Goal: Browse casually: Explore the website without a specific task or goal

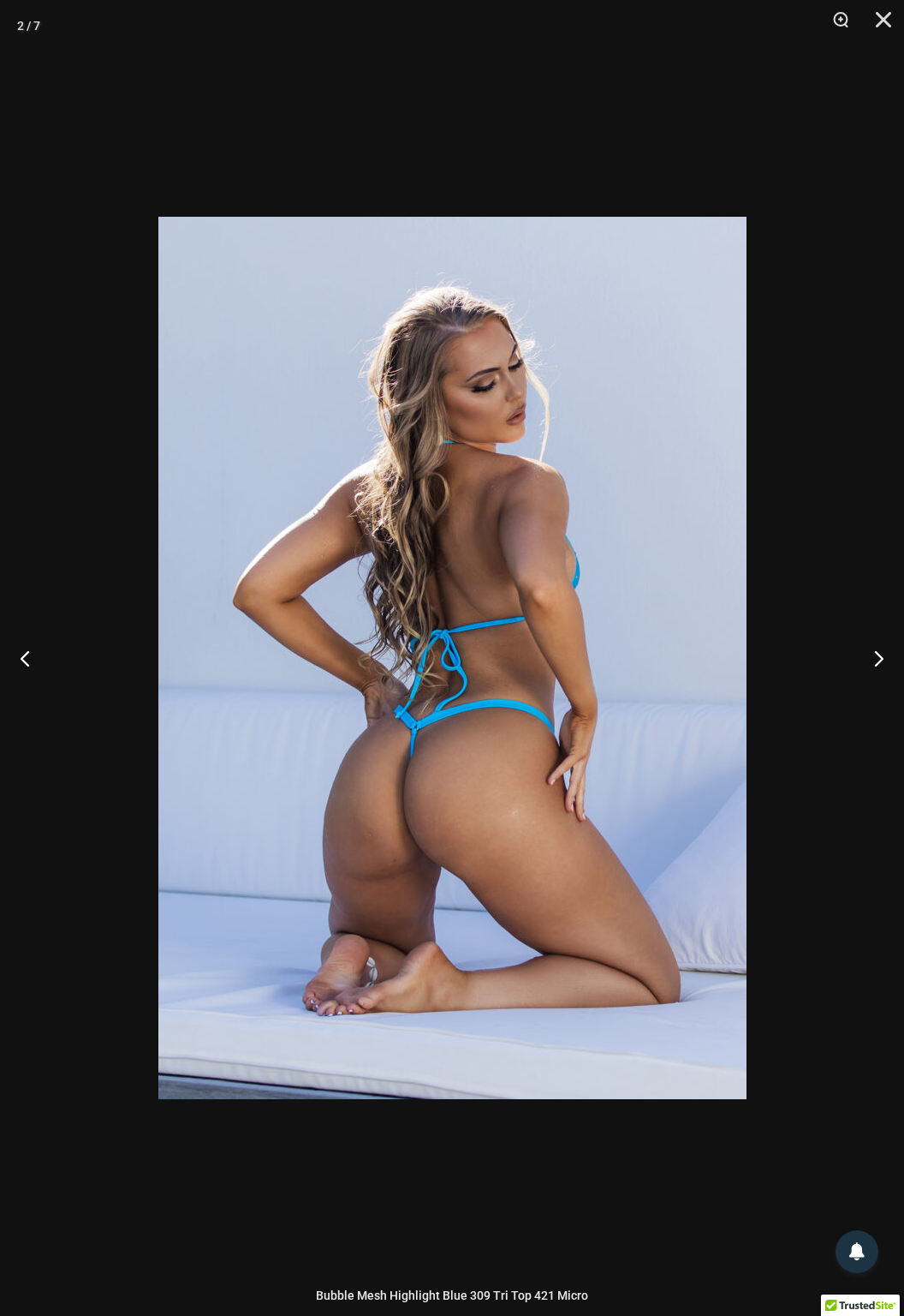
scroll to position [48, 0]
click at [892, 18] on button "Close" at bounding box center [877, 26] width 43 height 51
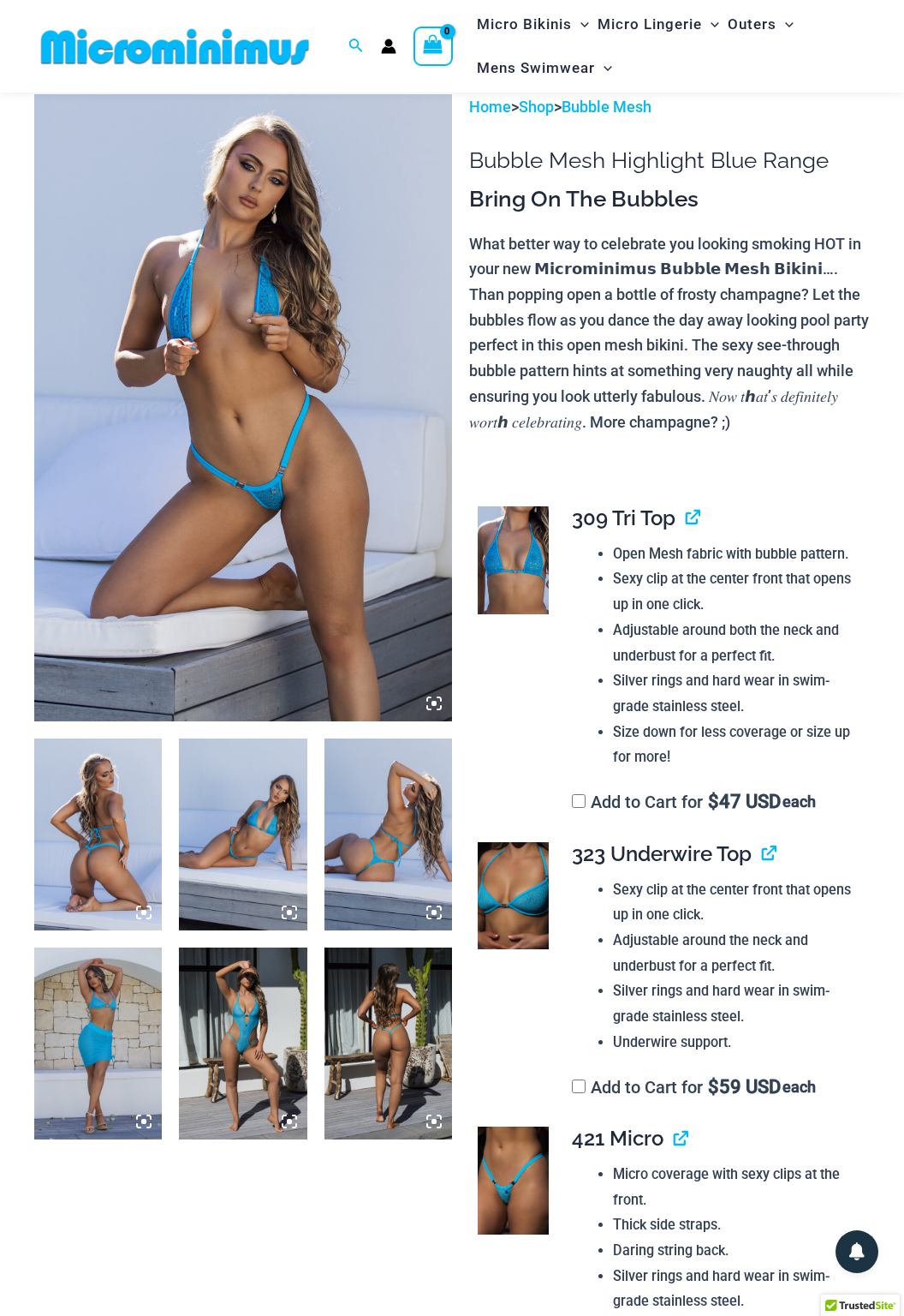
click at [62, 1038] on img at bounding box center [98, 1043] width 128 height 192
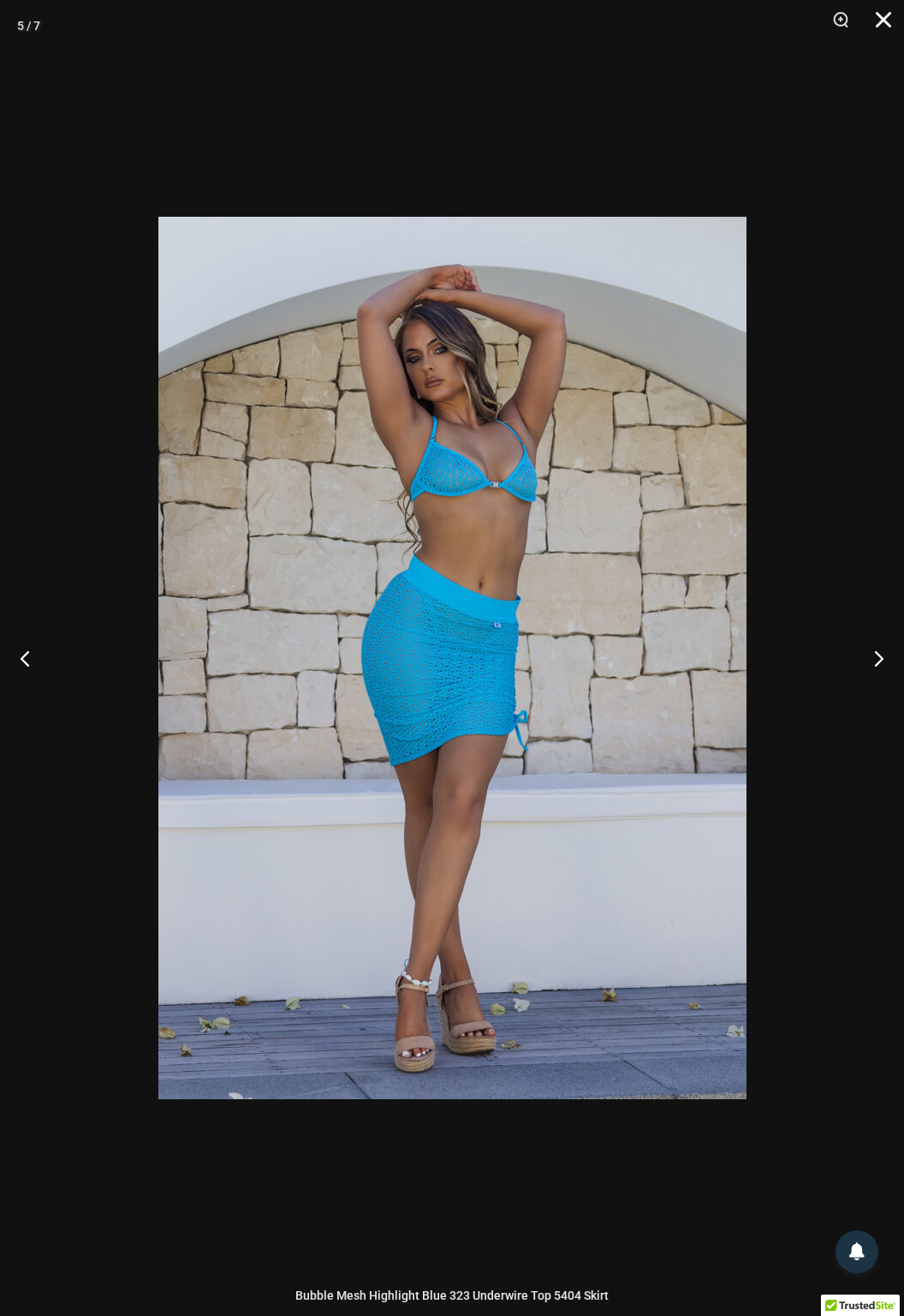
click at [878, 13] on button "Close" at bounding box center [877, 26] width 43 height 51
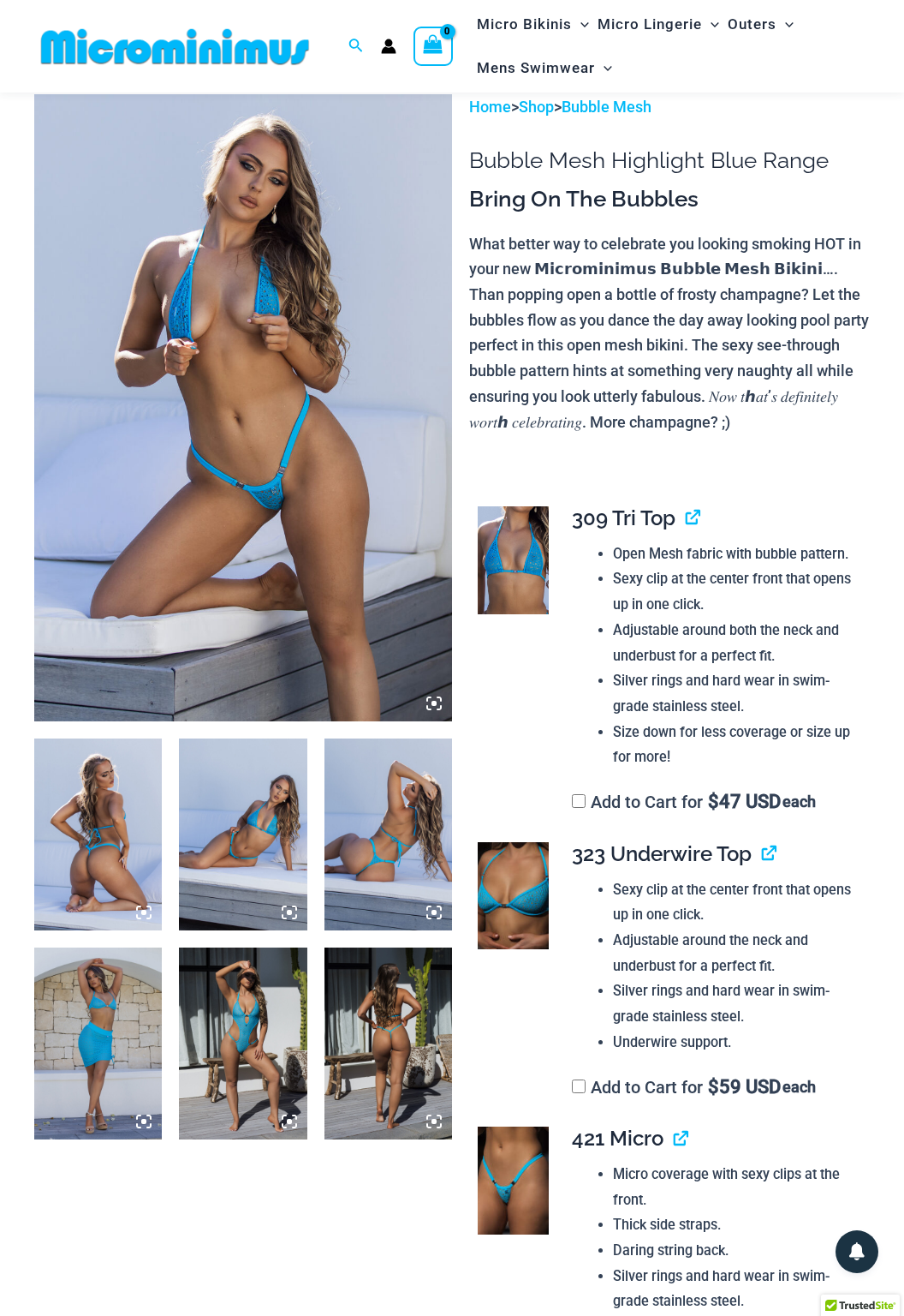
click at [248, 533] on img at bounding box center [242, 408] width 418 height 627
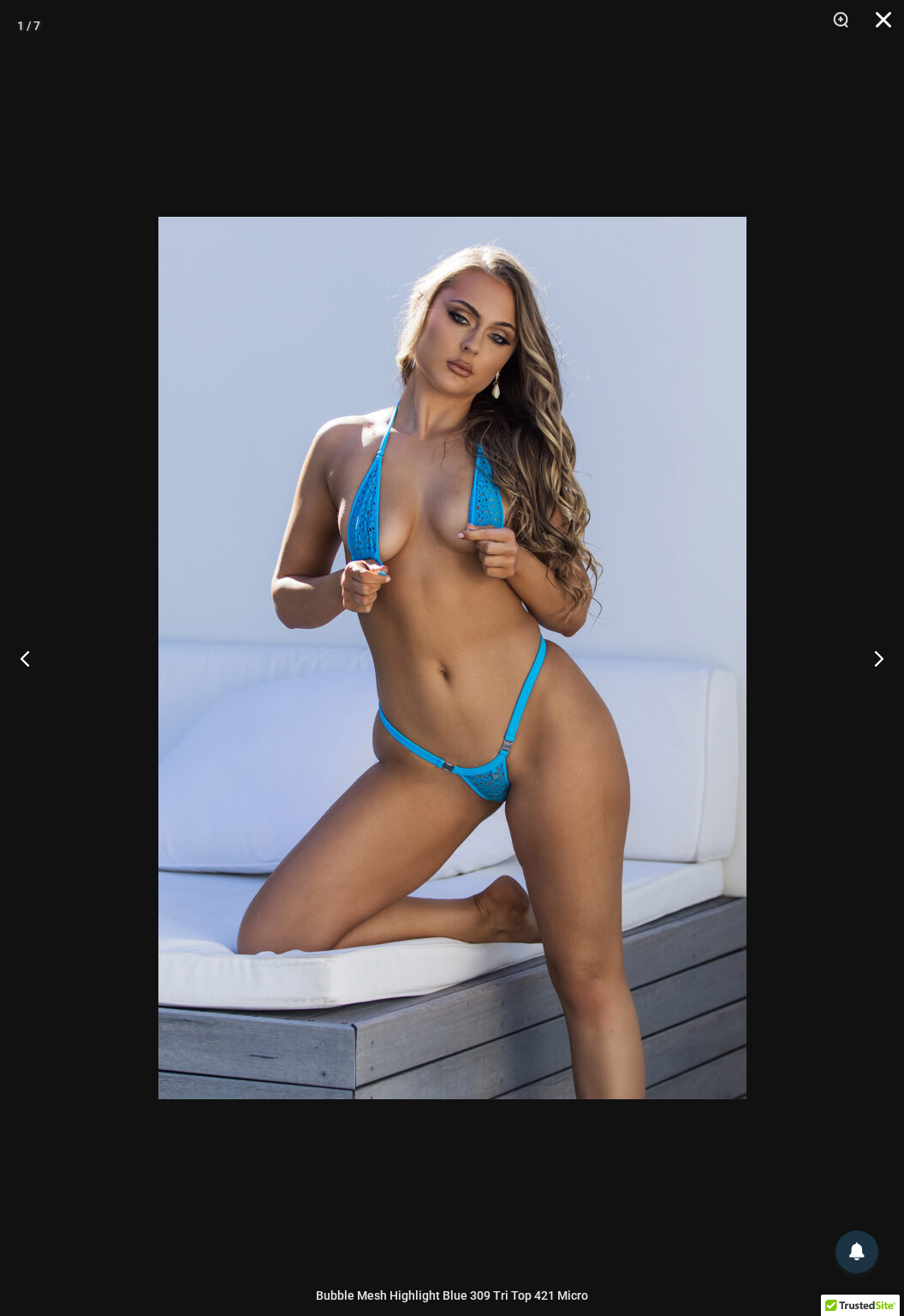
click at [884, 35] on button "Close" at bounding box center [877, 26] width 43 height 51
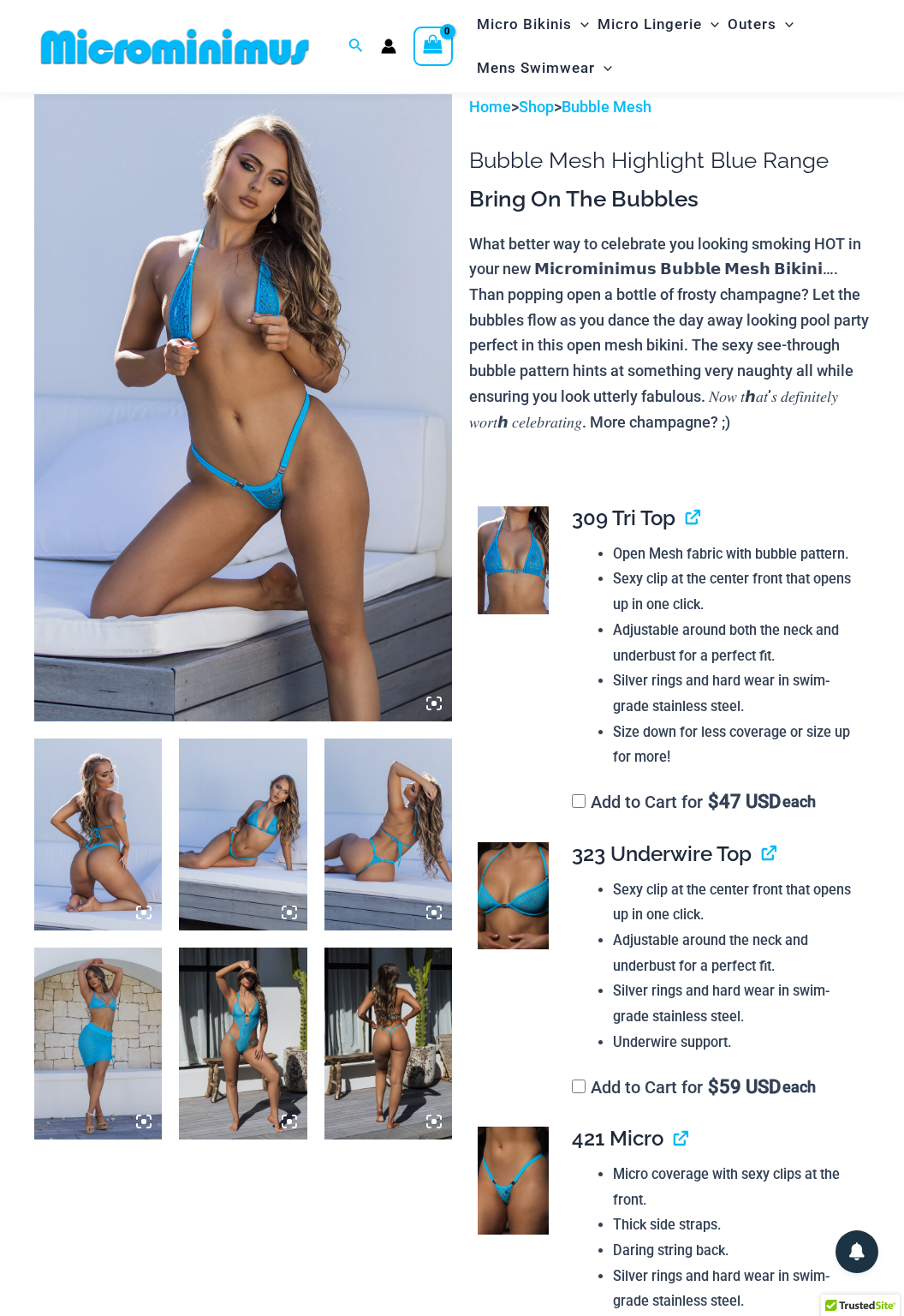
click at [233, 833] on img at bounding box center [243, 834] width 128 height 192
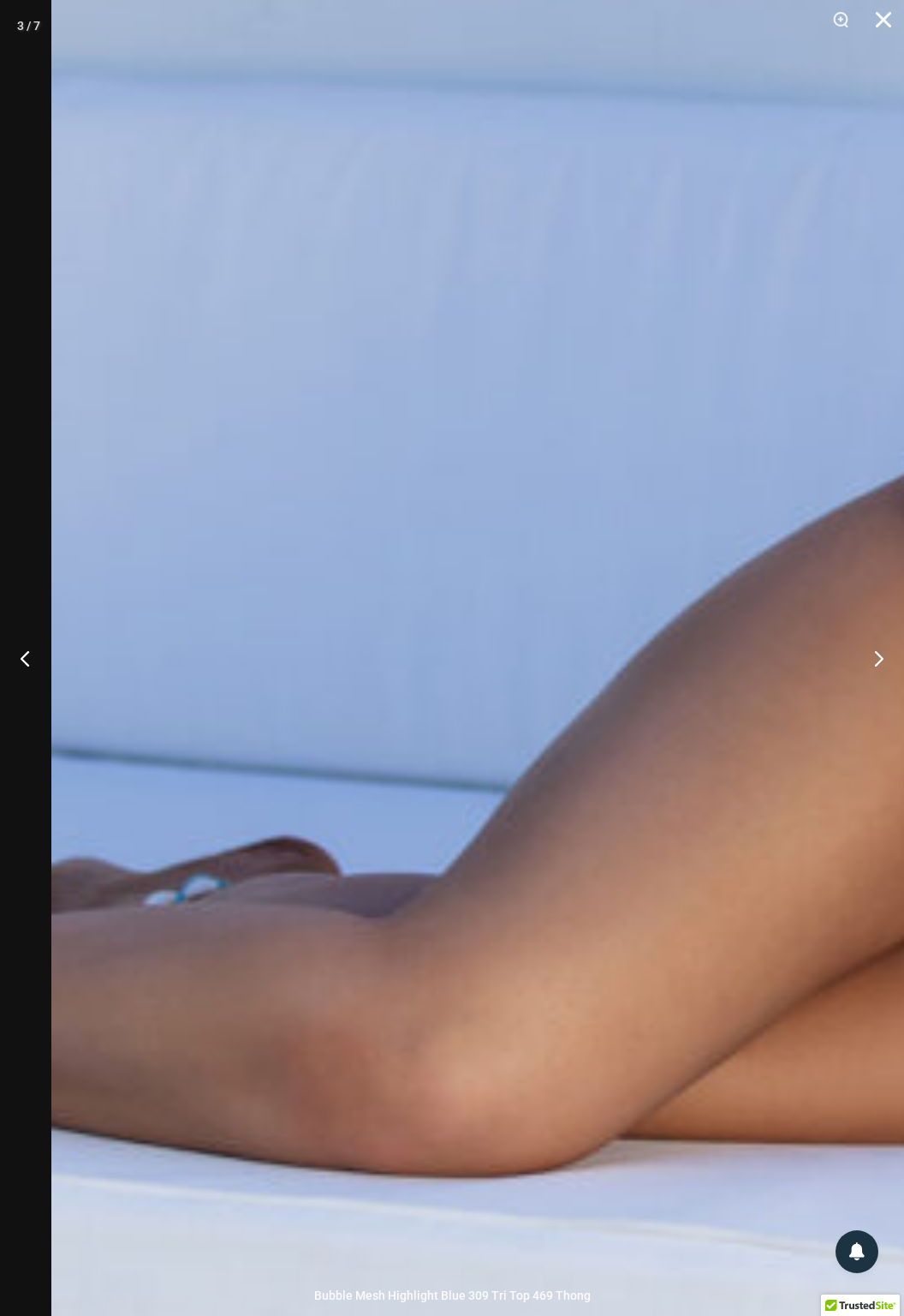
click at [886, 21] on button "Close" at bounding box center [877, 26] width 43 height 51
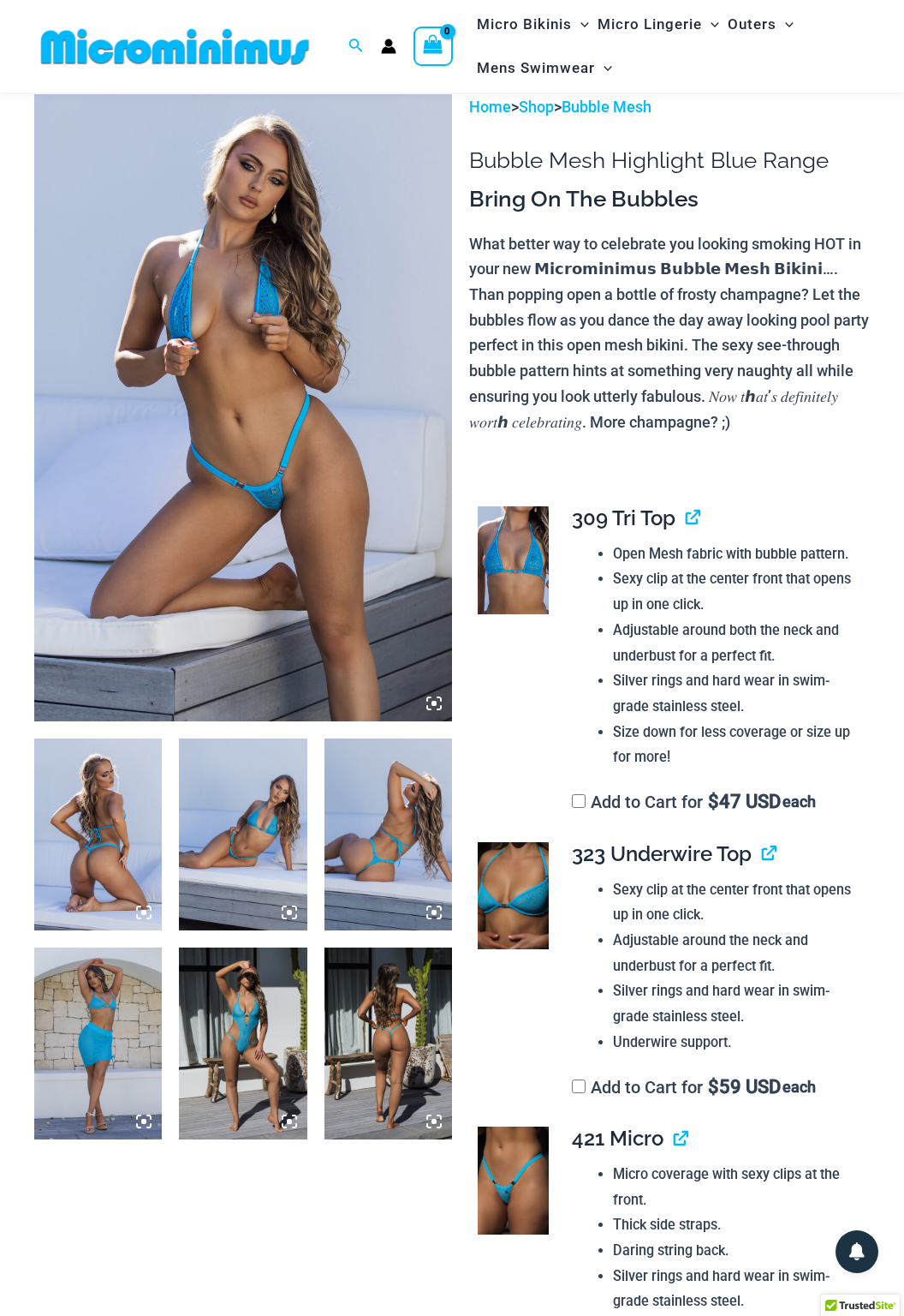
click at [353, 818] on img at bounding box center [388, 834] width 128 height 192
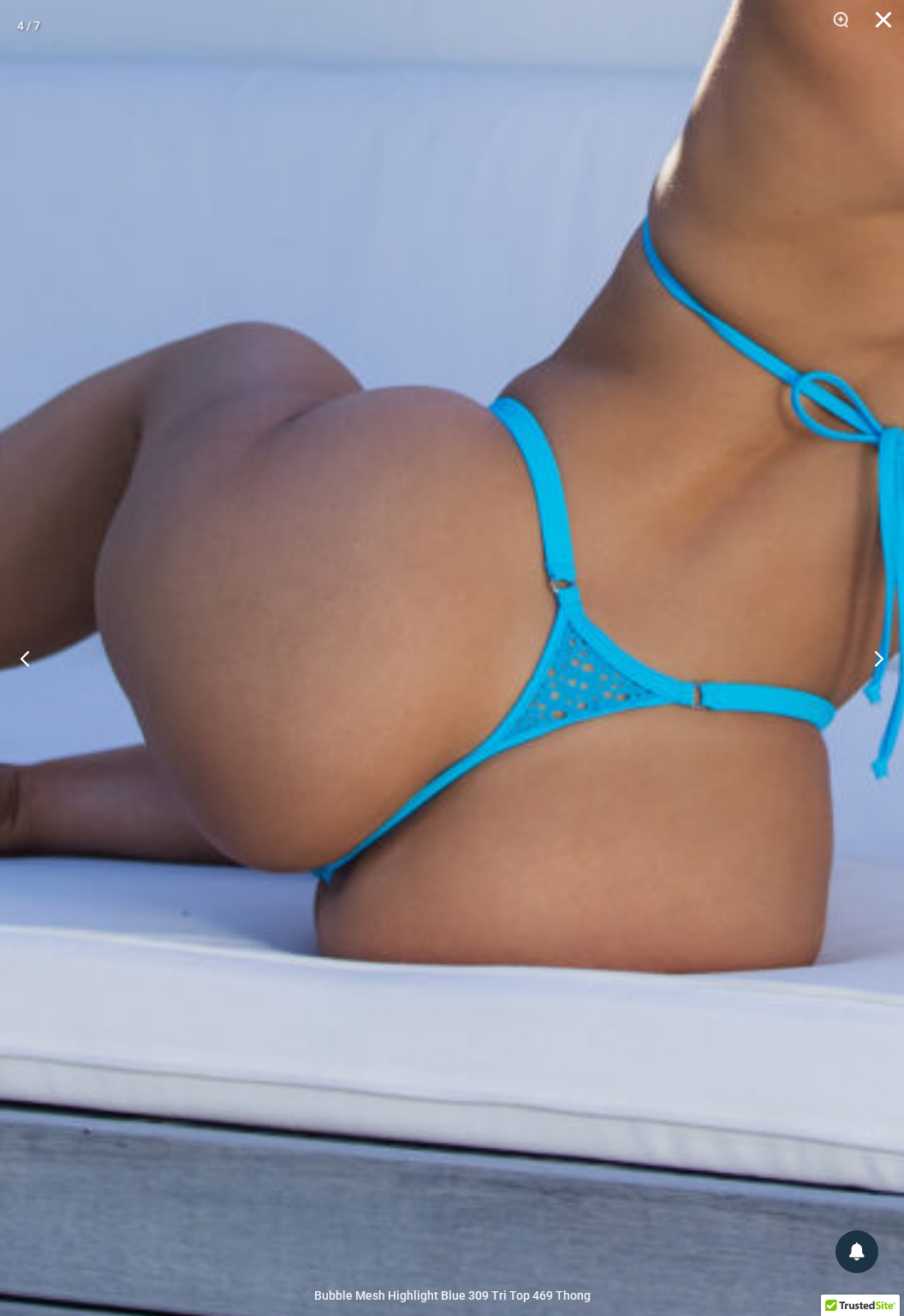
click at [882, 39] on button "Close" at bounding box center [877, 26] width 43 height 51
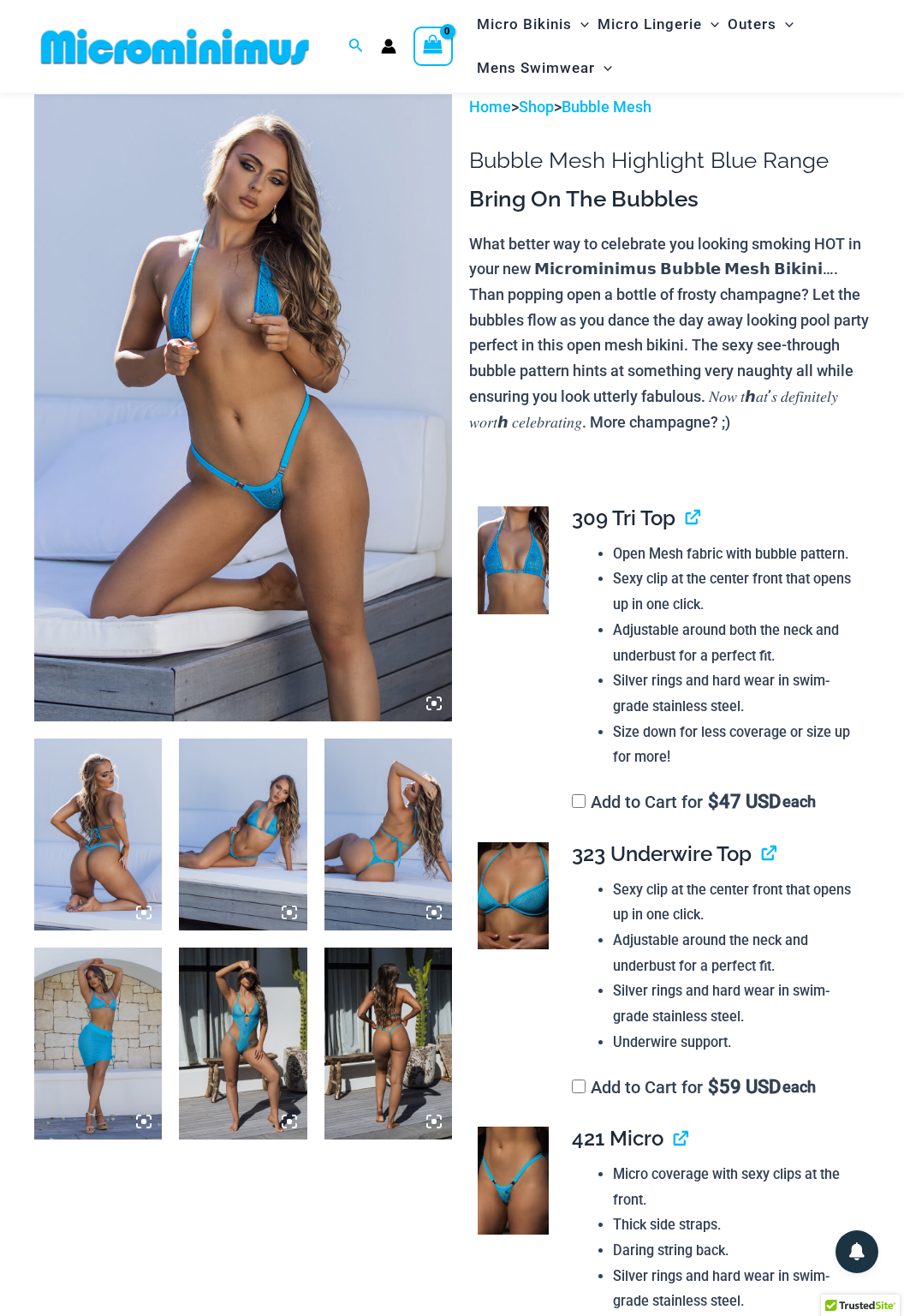
click at [378, 1065] on img at bounding box center [388, 1043] width 128 height 192
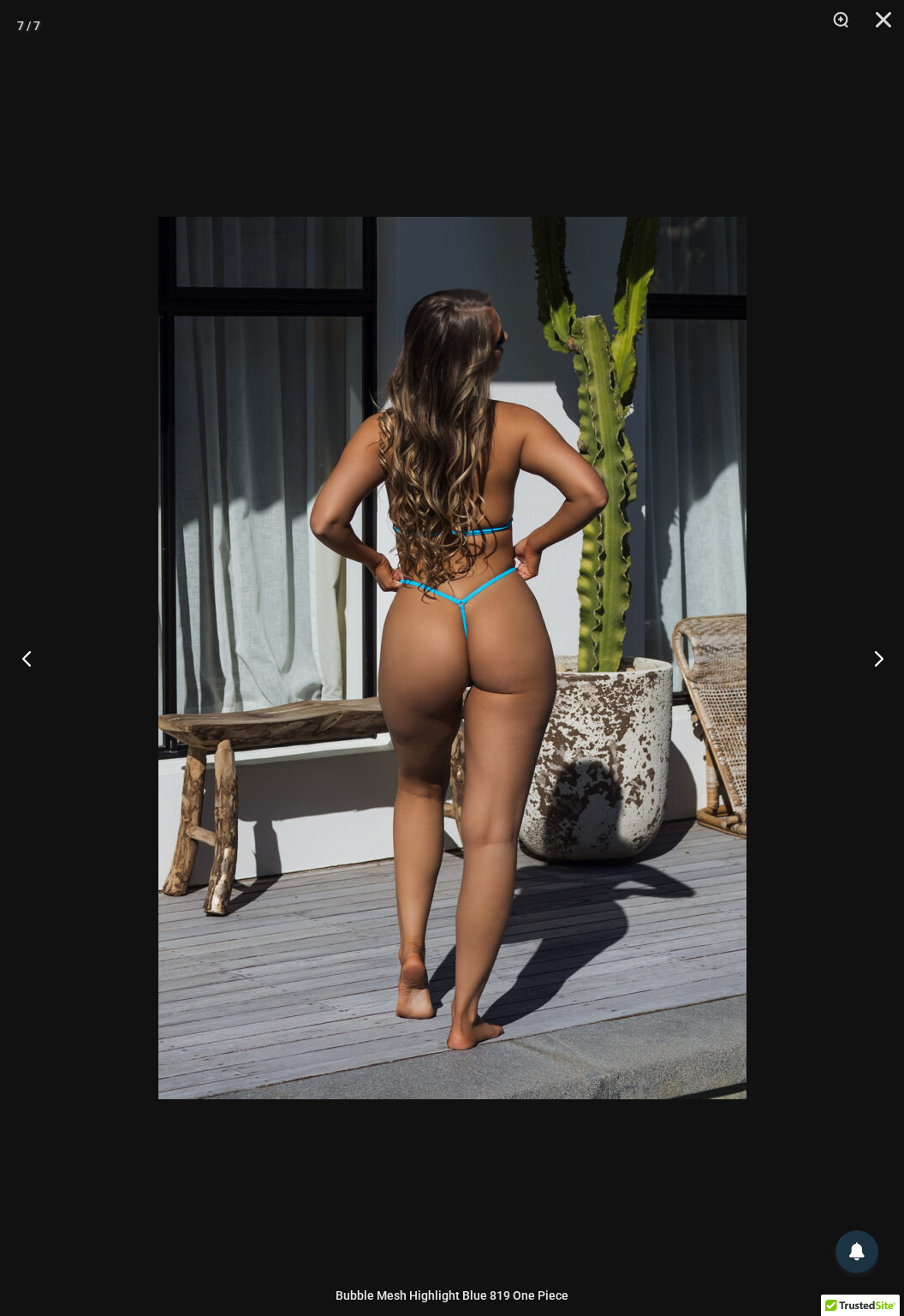
click at [53, 683] on button "Previous" at bounding box center [32, 658] width 64 height 86
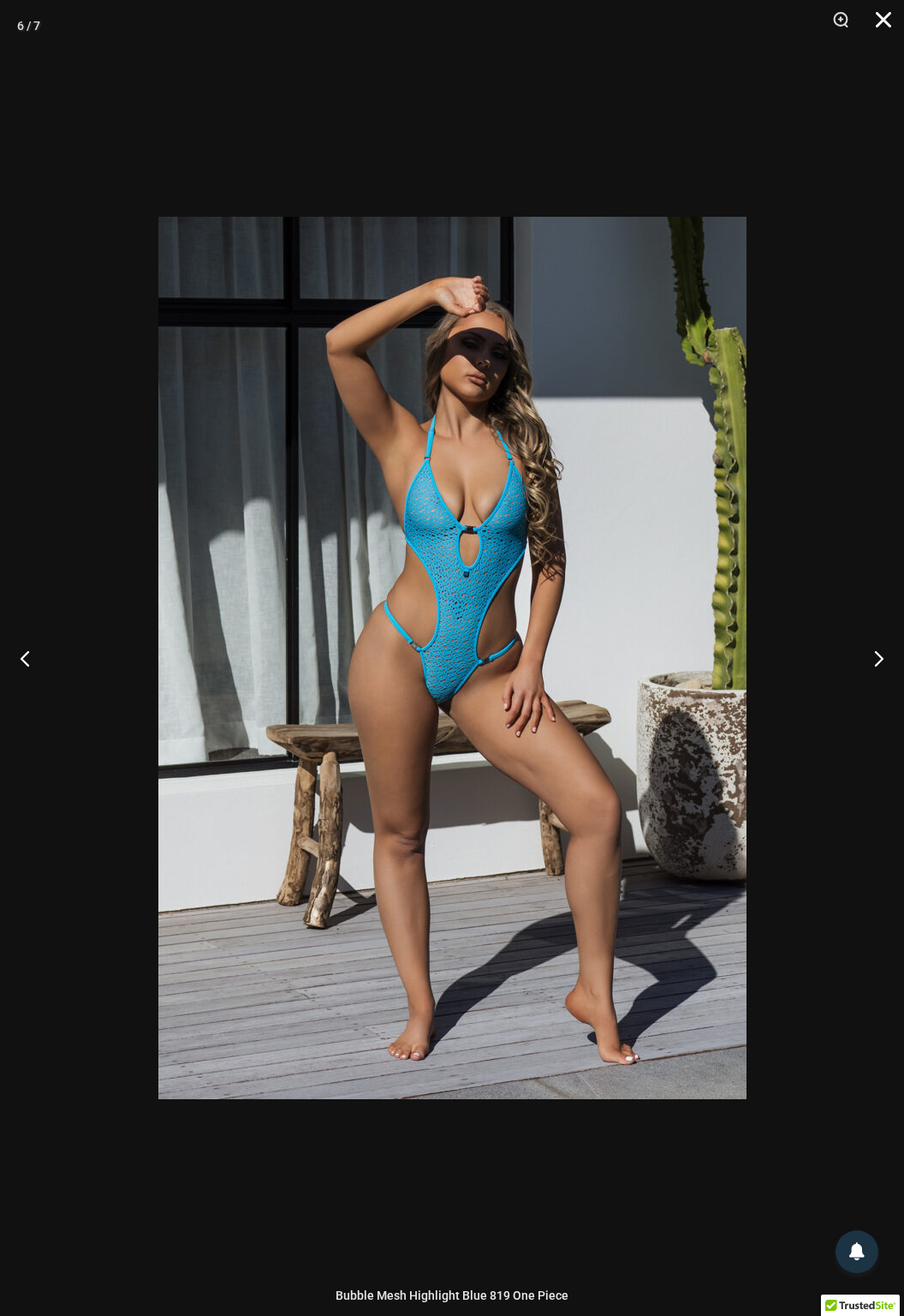
click at [882, 28] on button "Close" at bounding box center [877, 26] width 43 height 51
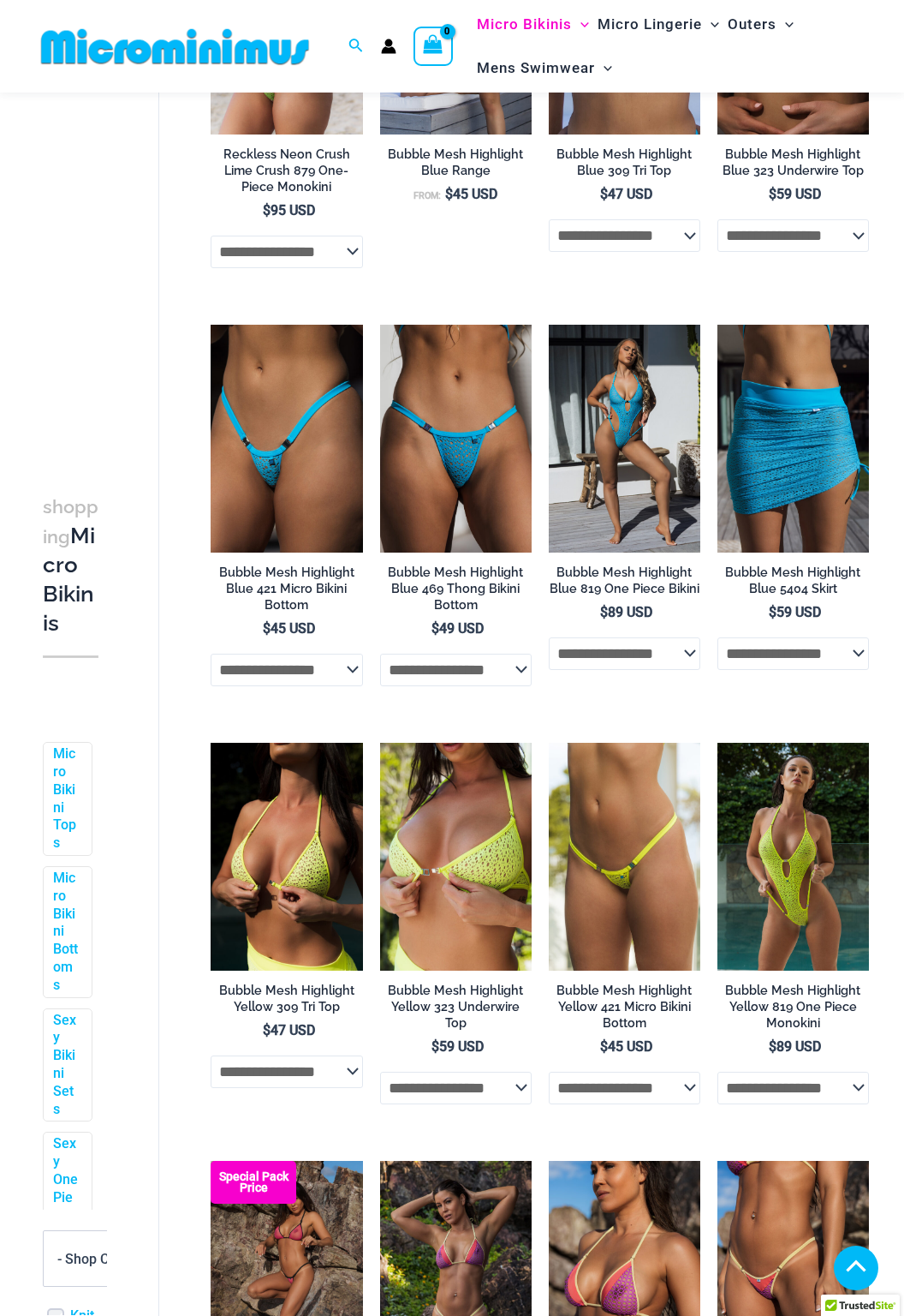
scroll to position [756, 0]
